Goal: Find specific page/section: Find specific page/section

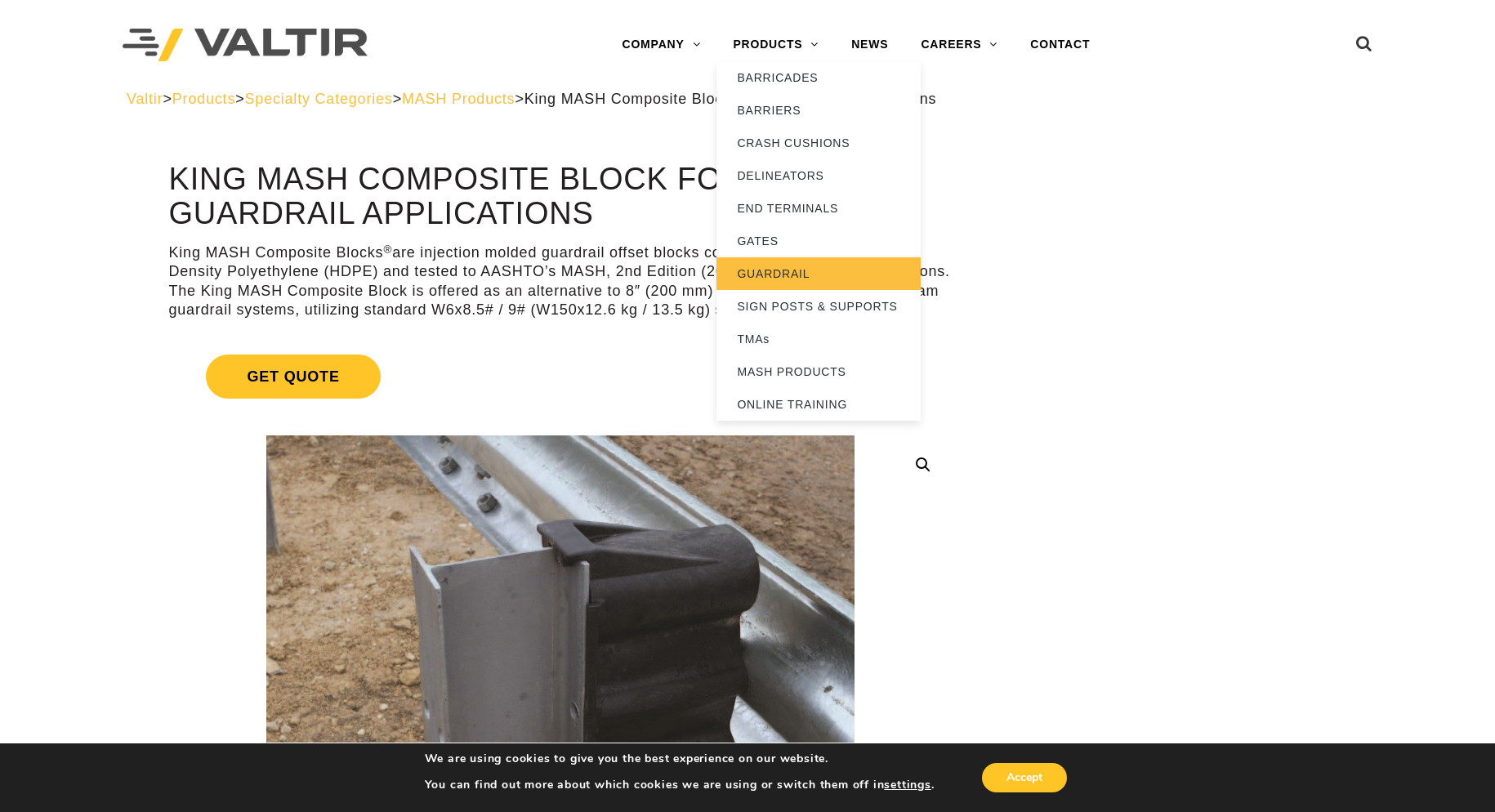
click at [788, 269] on link "GUARDRAIL" at bounding box center [819, 273] width 205 height 32
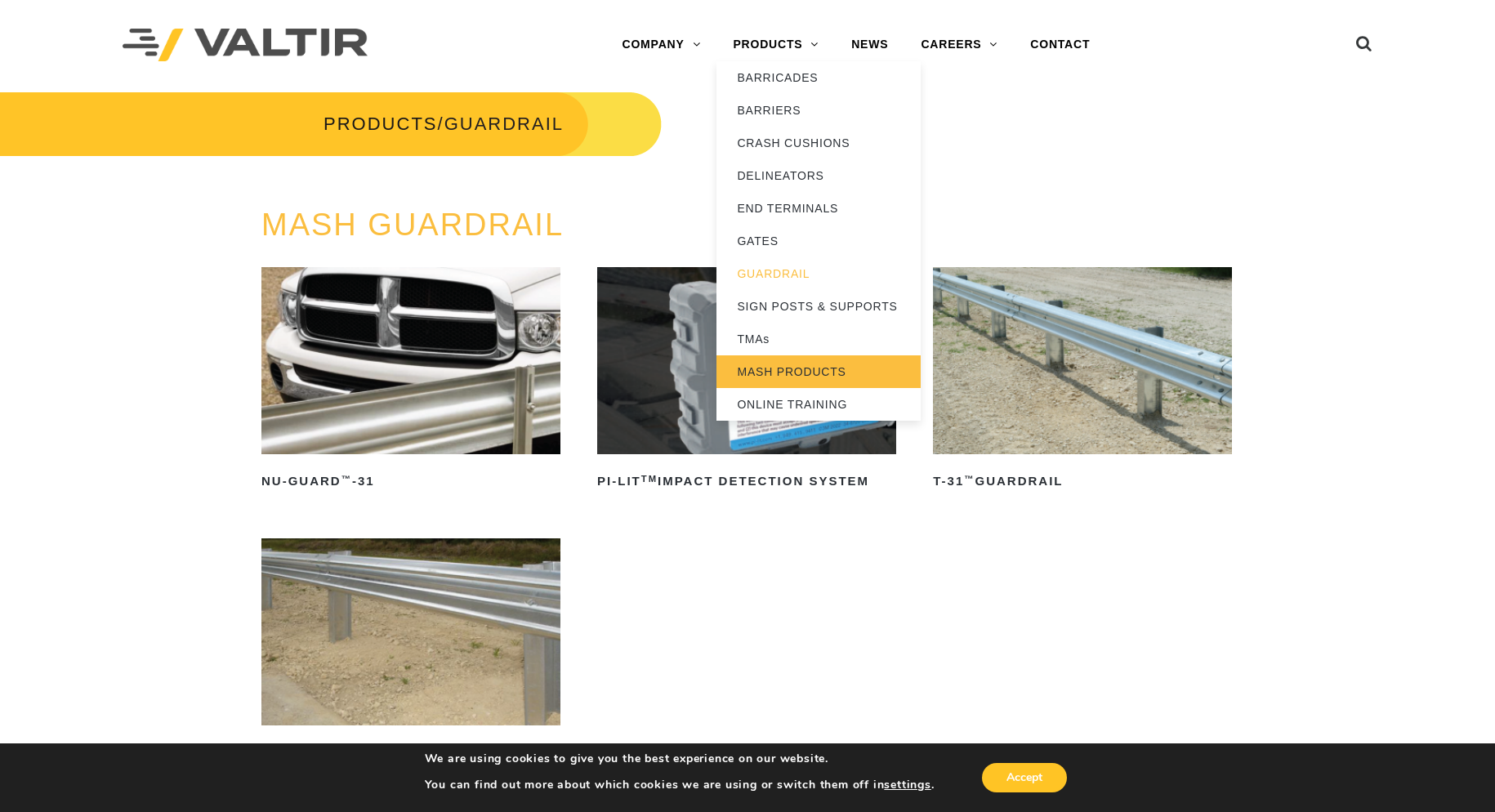
click at [771, 370] on link "MASH PRODUCTS" at bounding box center [819, 371] width 205 height 32
